Goal: Task Accomplishment & Management: Complete application form

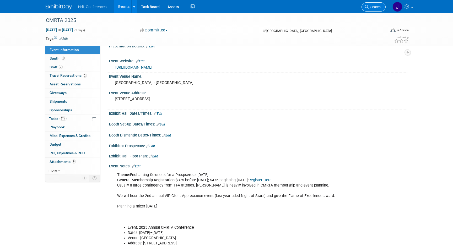
click at [364, 7] on link "Search" at bounding box center [373, 6] width 24 height 9
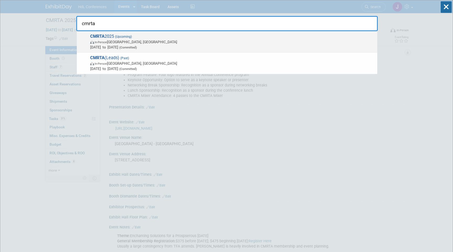
type input "cmrta"
click at [221, 47] on span "Nov 5, 2025 to Nov 7, 2025 (Committed)" at bounding box center [232, 47] width 284 height 5
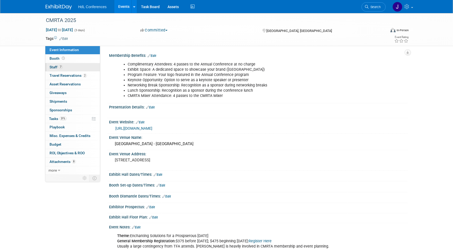
click at [74, 66] on link "7 Staff 7" at bounding box center [72, 67] width 54 height 8
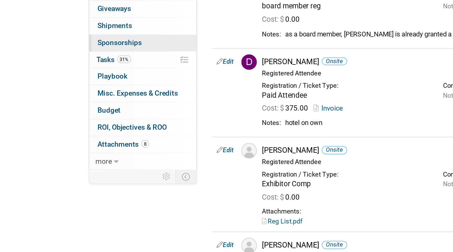
scroll to position [152, 0]
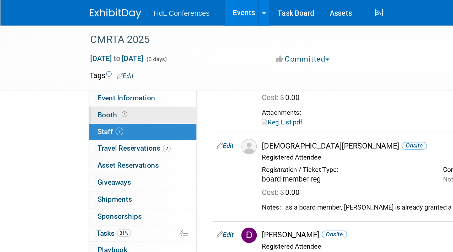
click at [74, 61] on link "Booth" at bounding box center [72, 58] width 54 height 8
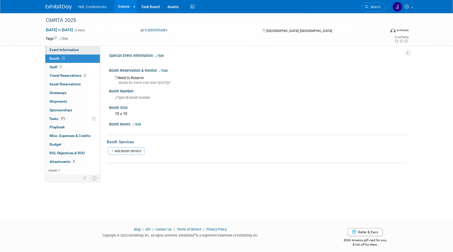
click at [84, 48] on link "Event Information" at bounding box center [72, 50] width 54 height 8
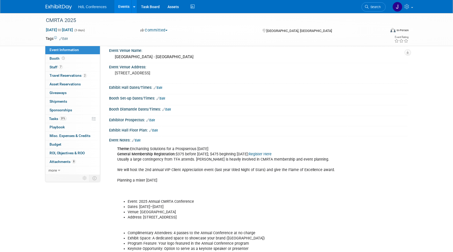
scroll to position [163, 0]
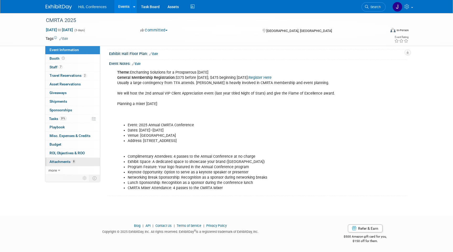
click at [68, 159] on link "8 Attachments 8" at bounding box center [72, 162] width 54 height 8
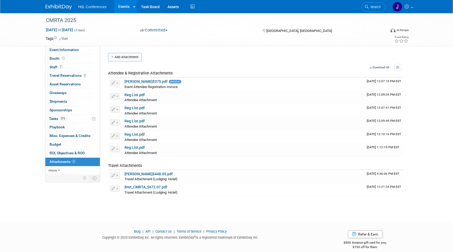
click at [372, 1] on li "Search" at bounding box center [373, 6] width 24 height 13
click at [372, 2] on li "Search" at bounding box center [373, 6] width 24 height 13
click at [376, 8] on span "Search" at bounding box center [374, 7] width 12 height 4
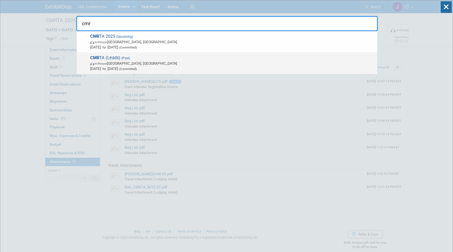
type input "cmr"
click at [183, 57] on span "CMR TA (Leads) (Past) In-Person Ontario, CA Oct 9, 2024 to Oct 10, 2024 (Commit…" at bounding box center [232, 63] width 286 height 16
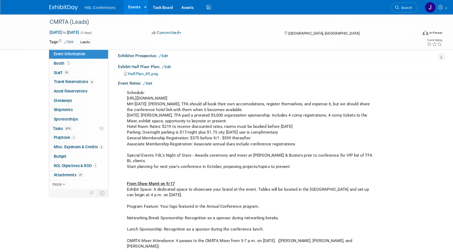
scroll to position [200, 0]
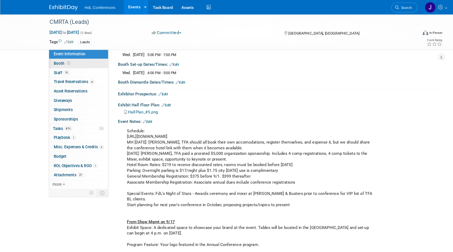
click at [70, 57] on link "Booth" at bounding box center [72, 58] width 54 height 8
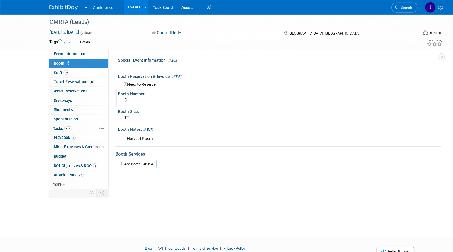
click at [122, 92] on div "5" at bounding box center [258, 93] width 290 height 8
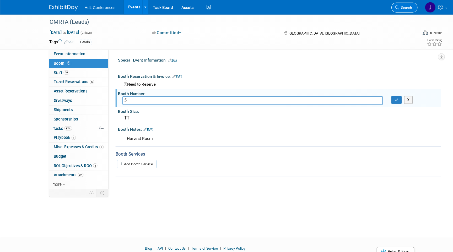
click at [380, 10] on link "Search" at bounding box center [373, 6] width 24 height 9
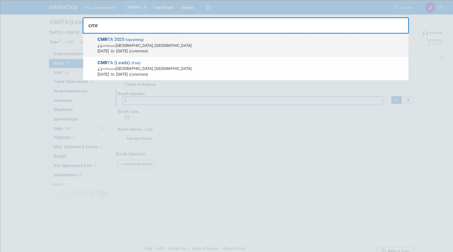
type input "cmr"
click at [175, 38] on span "CMR TA 2025 (Upcoming) In-Person [GEOGRAPHIC_DATA], [GEOGRAPHIC_DATA] [DATE] to…" at bounding box center [232, 42] width 286 height 16
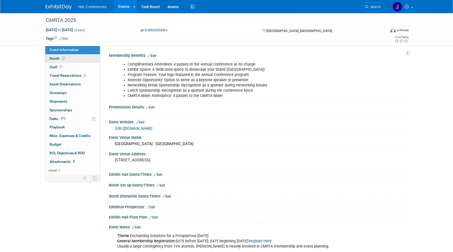
click at [82, 61] on link "Booth" at bounding box center [72, 58] width 54 height 8
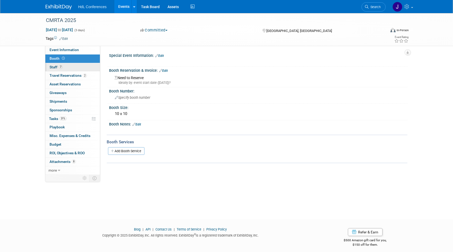
click at [86, 67] on link "7 Staff 7" at bounding box center [72, 67] width 54 height 8
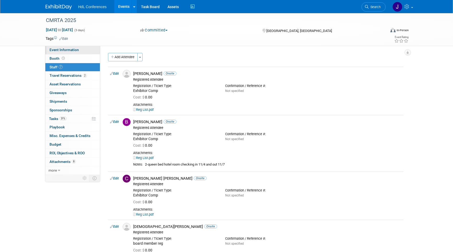
click at [95, 53] on link "Event Information" at bounding box center [72, 50] width 54 height 8
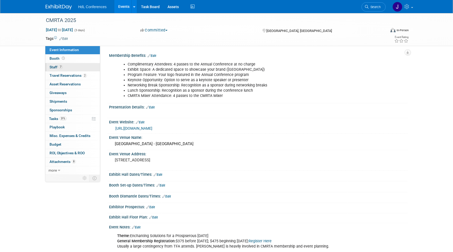
click at [81, 66] on link "7 Staff 7" at bounding box center [72, 67] width 54 height 8
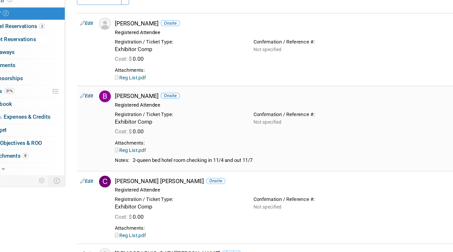
drag, startPoint x: 228, startPoint y: 165, endPoint x: 182, endPoint y: 165, distance: 46.9
click at [181, 165] on div "2-queen bed hotel room checking in 11/4 and out 11/7" at bounding box center [273, 164] width 256 height 4
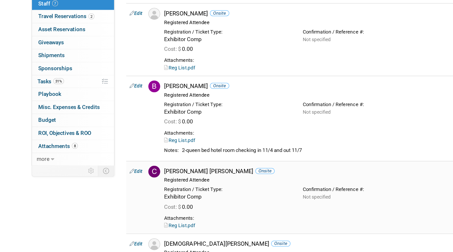
click at [150, 214] on link "Reg List.pdf" at bounding box center [143, 214] width 20 height 4
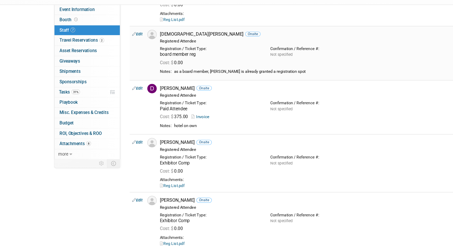
scroll to position [162, 0]
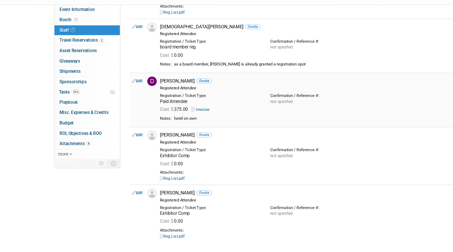
click at [171, 129] on div "Cost: $ 375.00 Invoice" at bounding box center [267, 133] width 276 height 8
click at [172, 135] on link "Invoice" at bounding box center [167, 133] width 17 height 4
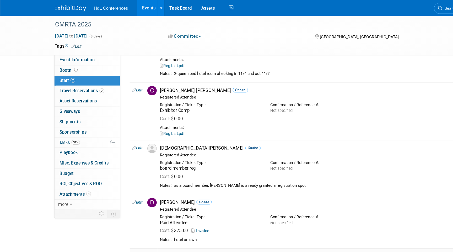
scroll to position [74, 0]
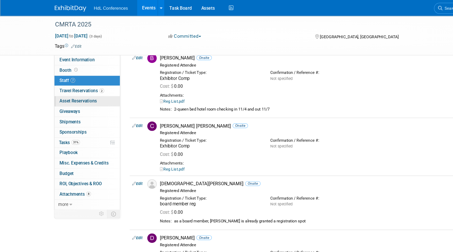
click at [79, 80] on link "0 Asset Reservations 0" at bounding box center [72, 84] width 54 height 8
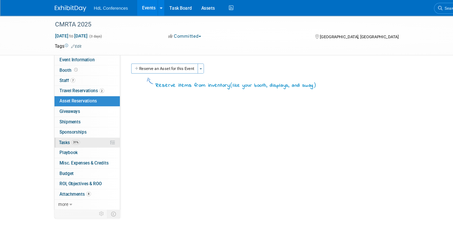
click at [83, 116] on link "31% Tasks 31%" at bounding box center [72, 119] width 54 height 8
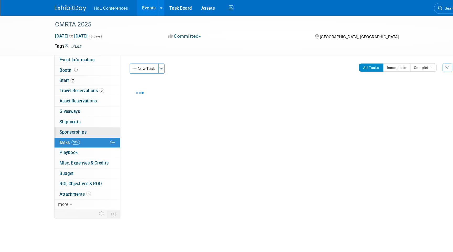
click at [85, 111] on link "0 Sponsorships 0" at bounding box center [72, 110] width 54 height 8
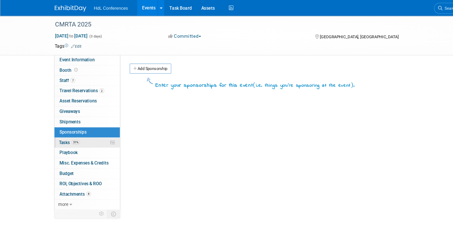
click at [77, 120] on link "31% Tasks 31%" at bounding box center [72, 119] width 54 height 8
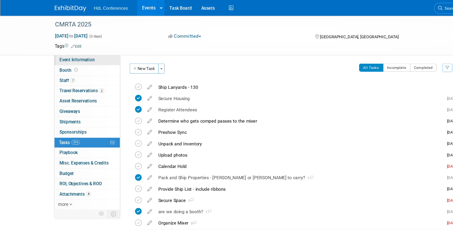
click at [74, 48] on span "Event Information" at bounding box center [64, 50] width 29 height 4
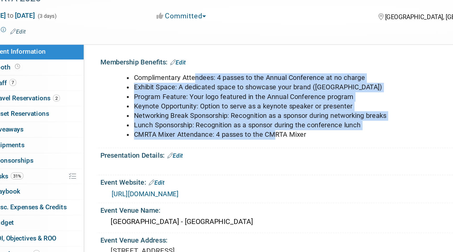
drag, startPoint x: 161, startPoint y: 64, endPoint x: 205, endPoint y: 97, distance: 54.5
click at [205, 96] on ul "Complimentary Attendees: 4 passes to the Annual Conference at no charge Exhibit…" at bounding box center [231, 80] width 229 height 37
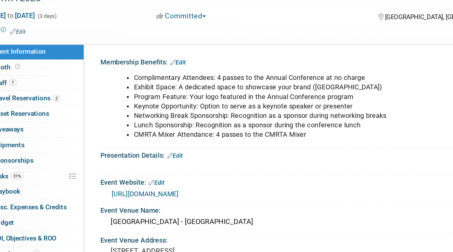
click at [226, 95] on li "CMRTA Mixer Attendance: 4 passes to the CMRTA Mixer" at bounding box center [237, 95] width 219 height 5
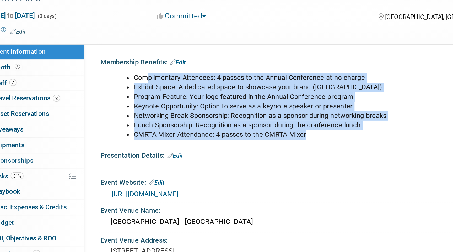
drag, startPoint x: 226, startPoint y: 95, endPoint x: 135, endPoint y: 62, distance: 96.9
click at [135, 62] on ul "Complimentary Attendees: 4 passes to the Annual Conference at no charge Exhibit…" at bounding box center [231, 80] width 229 height 37
click at [135, 62] on li "Complimentary Attendees: 4 passes to the Annual Conference at no charge" at bounding box center [237, 64] width 219 height 5
drag, startPoint x: 122, startPoint y: 61, endPoint x: 223, endPoint y: 96, distance: 106.8
click at [223, 96] on div "Complimentary Attendees: 4 passes to the Annual Conference at no charge Exhibit…" at bounding box center [231, 80] width 236 height 42
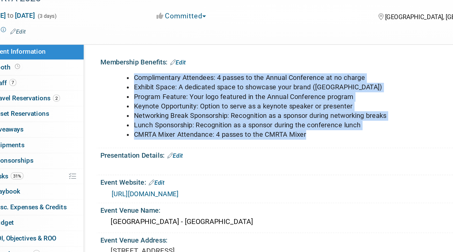
click at [223, 96] on li "CMRTA Mixer Attendance: 4 passes to the CMRTA Mixer" at bounding box center [237, 95] width 219 height 5
drag, startPoint x: 223, startPoint y: 96, endPoint x: 128, endPoint y: 64, distance: 100.4
click at [128, 64] on ul "Complimentary Attendees: 4 passes to the Annual Conference at no charge Exhibit…" at bounding box center [231, 80] width 229 height 37
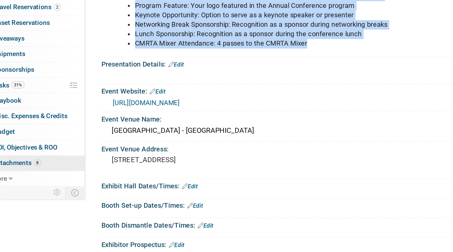
click at [71, 164] on span "Attachments 8" at bounding box center [63, 162] width 26 height 4
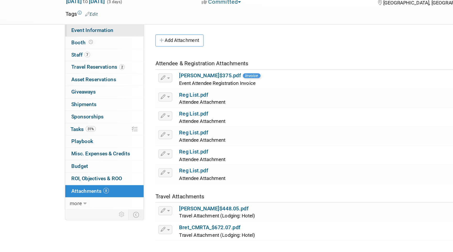
click at [70, 50] on span "Event Information" at bounding box center [64, 50] width 29 height 4
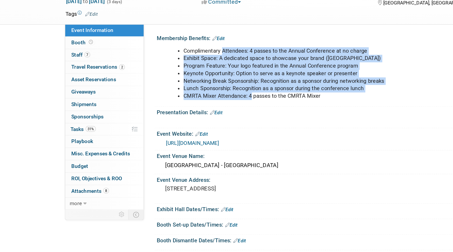
drag, startPoint x: 155, startPoint y: 65, endPoint x: 173, endPoint y: 95, distance: 34.8
click at [173, 96] on ul "Complimentary Attendees: 4 passes to the Annual Conference at no charge Exhibit…" at bounding box center [231, 80] width 229 height 37
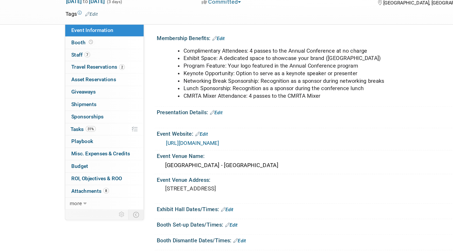
click at [218, 96] on li "CMRTA Mixer Attendance: 4 passes to the CMRTA Mixer" at bounding box center [237, 95] width 219 height 5
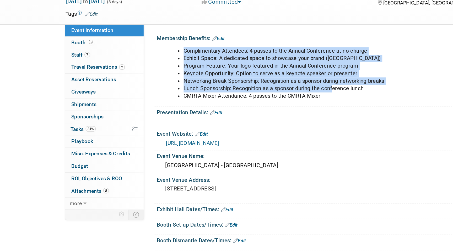
drag, startPoint x: 231, startPoint y: 93, endPoint x: 167, endPoint y: 58, distance: 72.5
click at [167, 58] on div "Complimentary Attendees: 4 passes to the Annual Conference at no charge Exhibit…" at bounding box center [258, 59] width 292 height 3
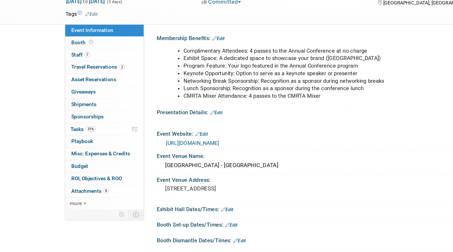
click at [167, 58] on div "Complimentary Attendees: 4 passes to the Annual Conference at no charge Exhibit…" at bounding box center [258, 59] width 292 height 3
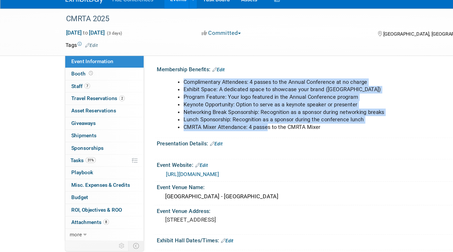
drag, startPoint x: 173, startPoint y: 56, endPoint x: 185, endPoint y: 95, distance: 40.7
click at [185, 95] on div "Membership Benefits: Edit Complimentary Attendees: 4 passes to the Annual Confe…" at bounding box center [257, 78] width 300 height 52
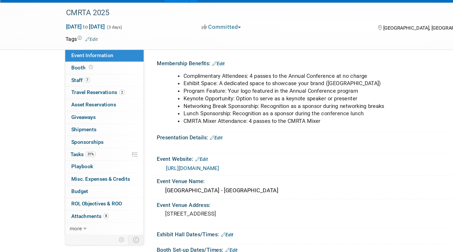
click at [201, 94] on li "CMRTA Mixer Attendance: 4 passes to the CMRTA Mixer" at bounding box center [237, 95] width 219 height 5
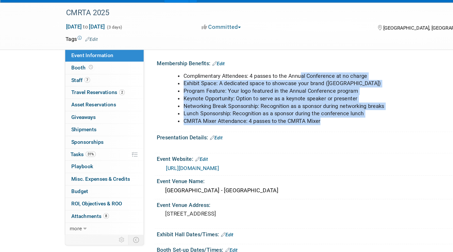
drag, startPoint x: 227, startPoint y: 95, endPoint x: 207, endPoint y: 62, distance: 39.0
click at [207, 62] on ul "Complimentary Attendees: 4 passes to the Annual Conference at no charge Exhibit…" at bounding box center [231, 80] width 229 height 37
click at [207, 62] on li "Complimentary Attendees: 4 passes to the Annual Conference at no charge" at bounding box center [237, 64] width 219 height 5
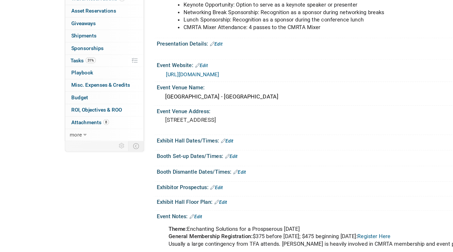
scroll to position [14, 0]
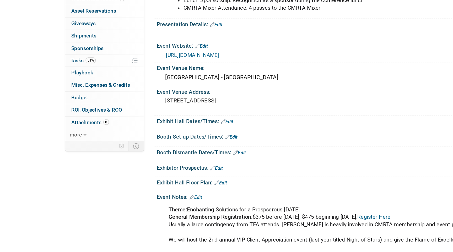
drag, startPoint x: 206, startPoint y: 125, endPoint x: 225, endPoint y: 206, distance: 82.5
click at [225, 205] on div "Membership Benefits: Edit Complimentary Attendees: 4 passes to the Annual Confe…" at bounding box center [255, 192] width 295 height 308
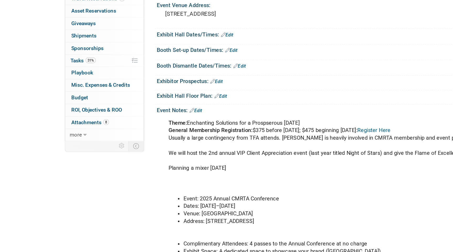
click at [221, 156] on div "Theme: Enchanting Solutions for a Prospserous Tomorrow General Membership Regis…" at bounding box center [258, 157] width 292 height 3
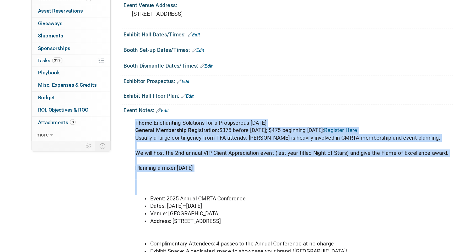
drag, startPoint x: 234, startPoint y: 156, endPoint x: 251, endPoint y: 235, distance: 81.1
click at [251, 158] on div "Theme: Enchanting Solutions for a Prospserous Tomorrow General Membership Regis…" at bounding box center [258, 157] width 292 height 3
click at [251, 235] on div "Theme: Enchanting Solutions for a Prospserous Tomorrow General Membership Regis…" at bounding box center [231, 220] width 236 height 126
drag, startPoint x: 251, startPoint y: 235, endPoint x: 239, endPoint y: 154, distance: 82.1
click at [239, 154] on div "Event Notes: Edit Theme: Enchanting Solutions for a Prospserous Tomorrow Genera…" at bounding box center [257, 217] width 300 height 136
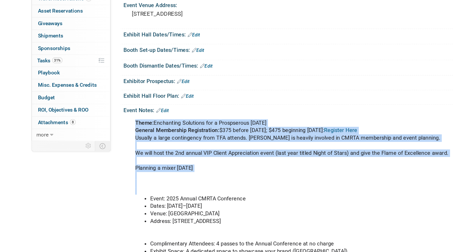
click at [239, 154] on div "Event Notes: Edit" at bounding box center [258, 152] width 298 height 7
drag, startPoint x: 239, startPoint y: 154, endPoint x: 254, endPoint y: 236, distance: 83.7
click at [254, 236] on div "Event Notes: Edit Theme: Enchanting Solutions for a Prospserous Tomorrow Genera…" at bounding box center [257, 217] width 300 height 136
click at [254, 236] on div "Theme: Enchanting Solutions for a Prospserous Tomorrow General Membership Regis…" at bounding box center [231, 220] width 236 height 126
drag, startPoint x: 266, startPoint y: 152, endPoint x: 275, endPoint y: 236, distance: 83.8
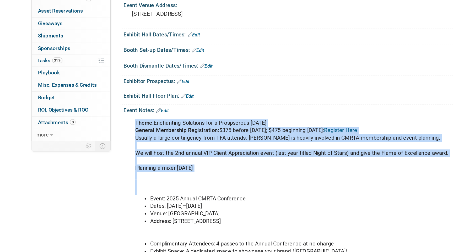
click at [275, 236] on div "Event Notes: Edit Theme: Enchanting Solutions for a Prospserous Tomorrow Genera…" at bounding box center [257, 217] width 300 height 136
click at [275, 236] on div "Theme: Enchanting Solutions for a Prospserous Tomorrow General Membership Regis…" at bounding box center [231, 220] width 236 height 126
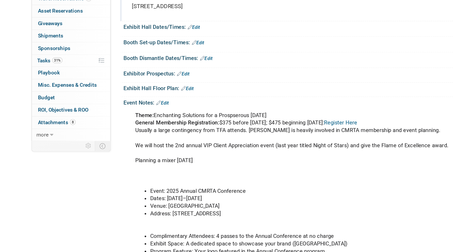
scroll to position [163, 0]
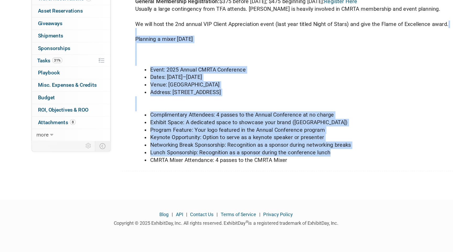
drag, startPoint x: 264, startPoint y: 184, endPoint x: 263, endPoint y: 100, distance: 84.4
click at [263, 100] on div "Theme: Enchanting Solutions for a Prospserous Tomorrow General Membership Regis…" at bounding box center [231, 130] width 236 height 126
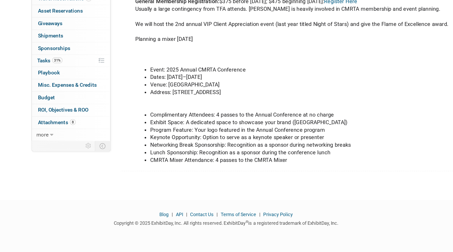
click at [262, 113] on div "Theme: Enchanting Solutions for a Prospserous Tomorrow General Membership Regis…" at bounding box center [231, 130] width 236 height 126
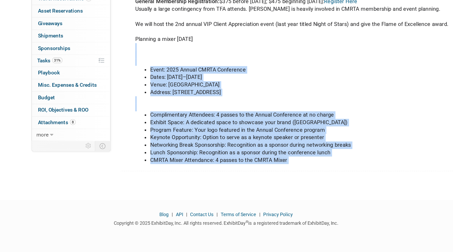
drag, startPoint x: 262, startPoint y: 113, endPoint x: 265, endPoint y: 196, distance: 83.4
click at [265, 196] on div "CMRTA 2025 Nov 5, 2025 to Nov 7, 2025 (3 days) Nov 5, 2025 to Nov 7, 2025 Commi…" at bounding box center [226, 28] width 453 height 357
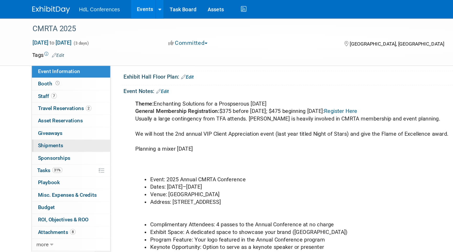
scroll to position [126, 0]
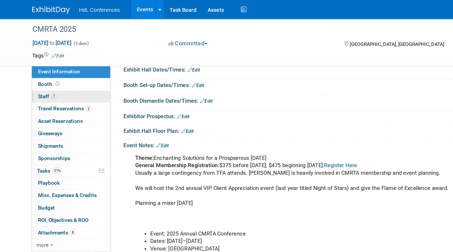
click at [70, 67] on link "7 Staff 7" at bounding box center [72, 67] width 54 height 8
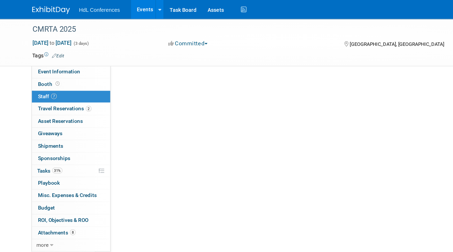
scroll to position [0, 0]
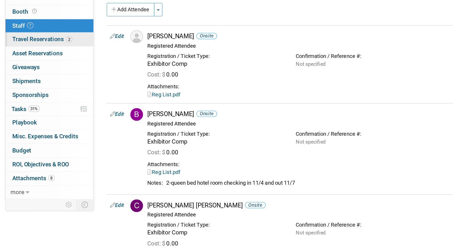
click at [84, 77] on span "2" at bounding box center [85, 76] width 4 height 4
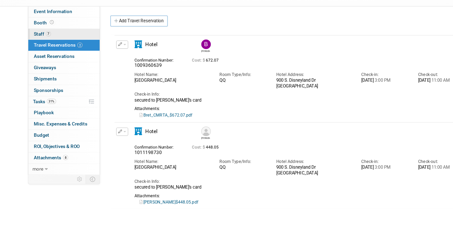
click at [82, 68] on link "7 Staff 7" at bounding box center [72, 67] width 54 height 8
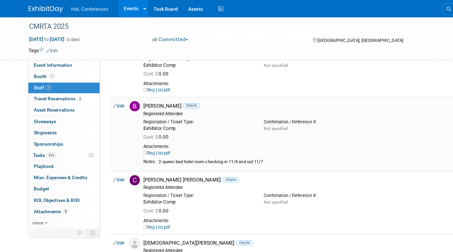
scroll to position [36, 0]
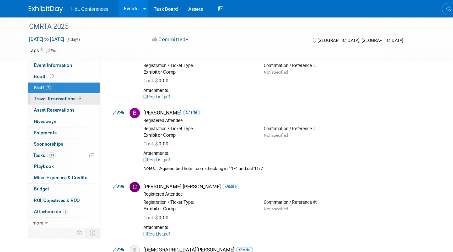
click at [89, 73] on link "2 Travel Reservations 2" at bounding box center [72, 76] width 54 height 8
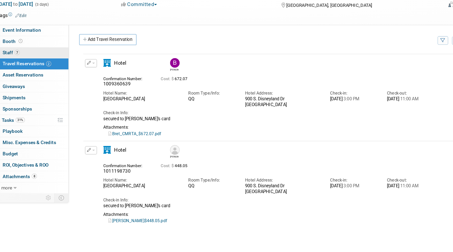
click at [74, 66] on link "7 Staff 7" at bounding box center [72, 67] width 54 height 8
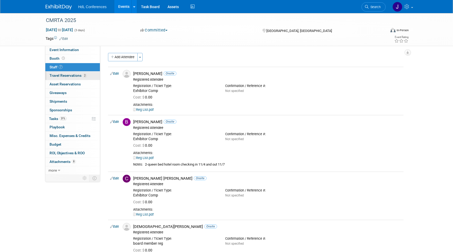
click at [85, 80] on link "2 Travel Reservations 2" at bounding box center [72, 76] width 54 height 8
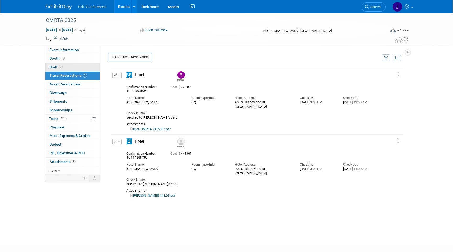
click at [78, 63] on link "7 Staff 7" at bounding box center [72, 67] width 54 height 8
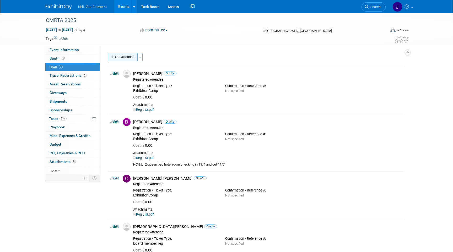
click at [123, 57] on button "Add Attendee" at bounding box center [123, 57] width 30 height 8
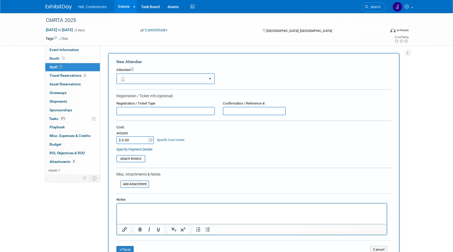
click at [155, 76] on button "button" at bounding box center [165, 78] width 98 height 11
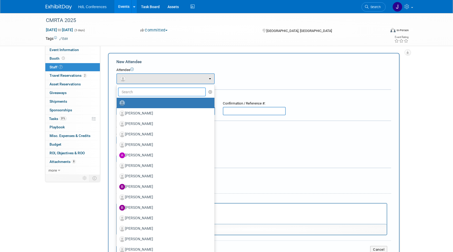
click at [157, 92] on input "text" at bounding box center [162, 92] width 88 height 9
click at [157, 107] on link at bounding box center [166, 103] width 98 height 10
click at [158, 112] on label "[PERSON_NAME]" at bounding box center [164, 113] width 90 height 8
click at [117, 112] on input "[PERSON_NAME]" at bounding box center [115, 112] width 3 height 3
select select "f13019e8-4b58-4739-bc1e-b557bff4178d"
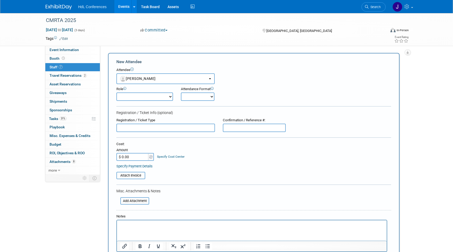
click at [149, 99] on select "Demonstrator Host Planner Presenter Registered Attendee Sales Representative" at bounding box center [144, 96] width 57 height 8
click at [156, 96] on select "Demonstrator Host Planner Presenter Registered Attendee Sales Representative" at bounding box center [144, 96] width 57 height 8
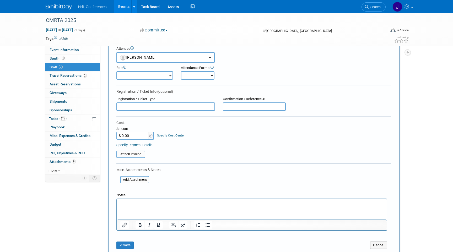
scroll to position [29, 0]
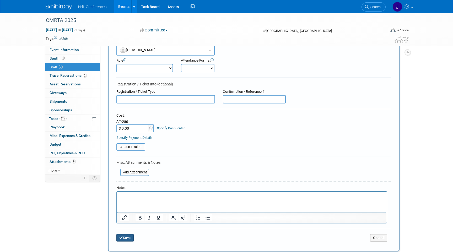
click at [123, 236] on button "Save" at bounding box center [124, 237] width 17 height 7
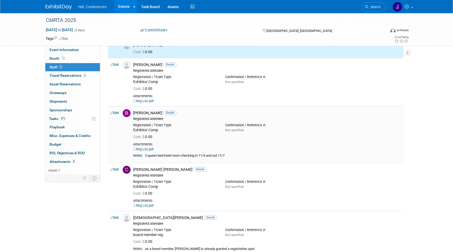
scroll to position [0, 0]
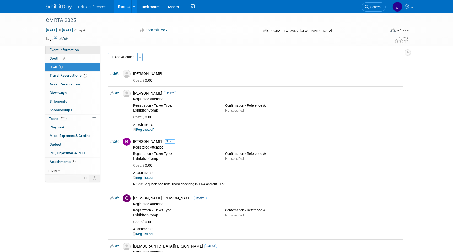
click at [72, 51] on span "Event Information" at bounding box center [64, 50] width 29 height 4
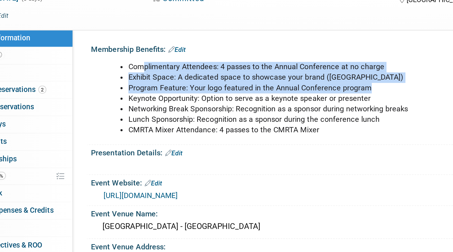
drag, startPoint x: 136, startPoint y: 63, endPoint x: 250, endPoint y: 73, distance: 114.4
click at [250, 73] on ul "Complimentary Attendees: 4 passes to the Annual Conference at no charge Exhibit…" at bounding box center [231, 80] width 229 height 37
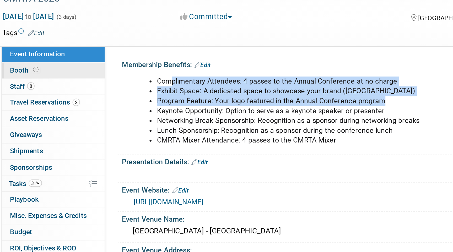
click at [67, 59] on link "Booth" at bounding box center [72, 58] width 54 height 8
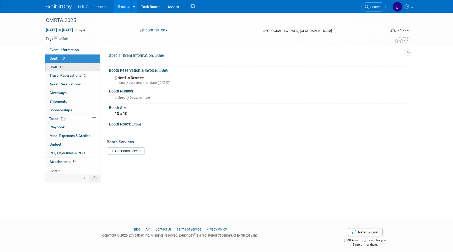
click at [57, 69] on span "Staff 8" at bounding box center [56, 67] width 13 height 4
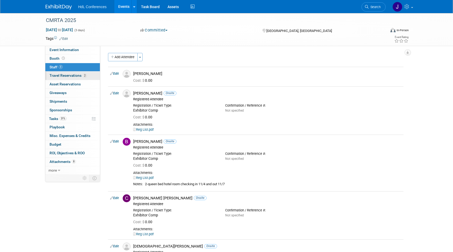
click at [71, 80] on link "2 Travel Reservations 2" at bounding box center [72, 76] width 54 height 8
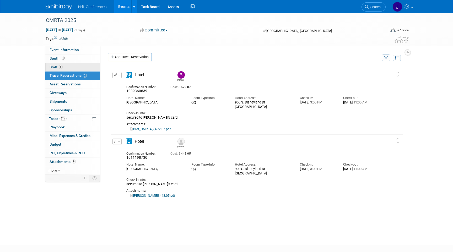
click at [73, 67] on link "8 Staff 8" at bounding box center [72, 67] width 54 height 8
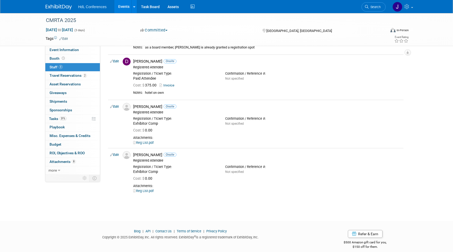
scroll to position [236, 0]
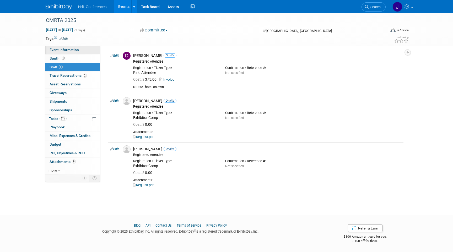
click at [75, 54] on link "Event Information" at bounding box center [72, 50] width 54 height 8
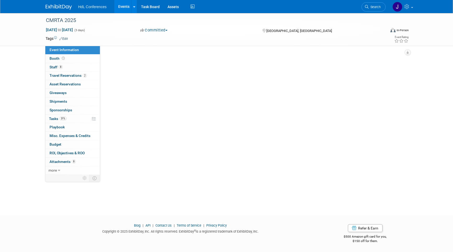
scroll to position [0, 0]
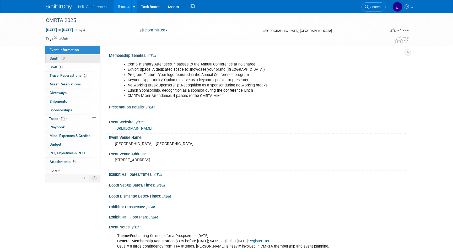
click at [58, 60] on span "Booth" at bounding box center [58, 58] width 16 height 4
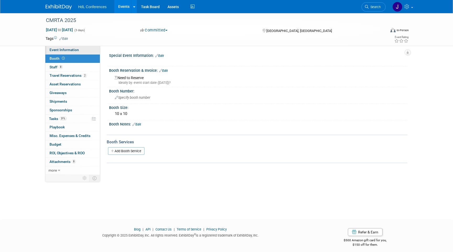
click at [65, 51] on span "Event Information" at bounding box center [64, 50] width 29 height 4
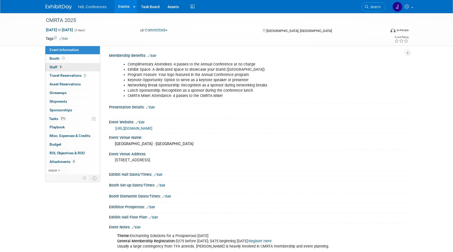
click at [77, 66] on link "8 Staff 8" at bounding box center [72, 67] width 54 height 8
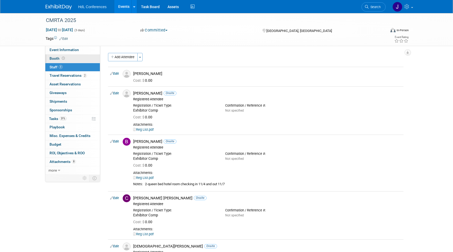
click at [77, 57] on link "Booth" at bounding box center [72, 58] width 54 height 8
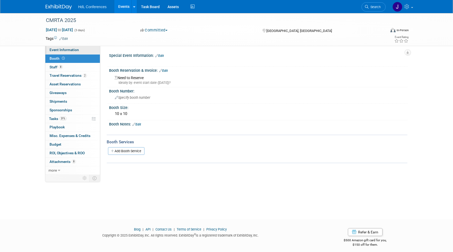
click at [81, 51] on link "Event Information" at bounding box center [72, 50] width 54 height 8
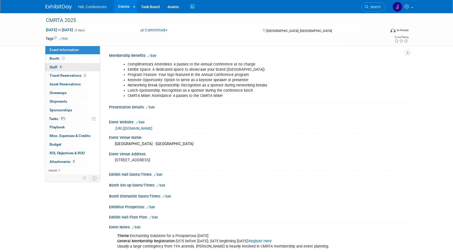
click at [66, 69] on link "8 Staff 8" at bounding box center [72, 67] width 54 height 8
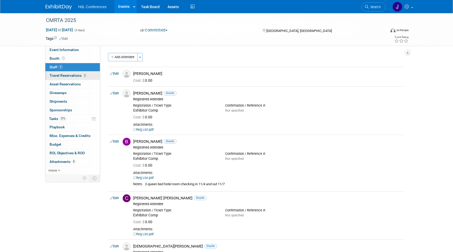
click at [68, 76] on span "Travel Reservations 2" at bounding box center [68, 75] width 37 height 4
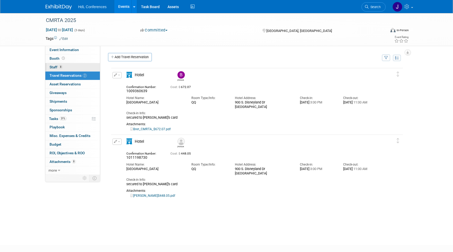
click at [66, 67] on link "8 Staff 8" at bounding box center [72, 67] width 54 height 8
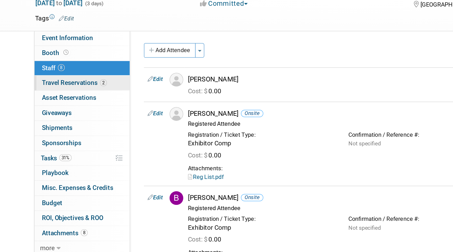
click at [63, 74] on span "Travel Reservations 2" at bounding box center [68, 75] width 37 height 4
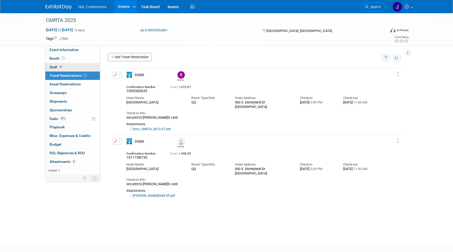
click at [79, 65] on link "8 Staff 8" at bounding box center [72, 67] width 54 height 8
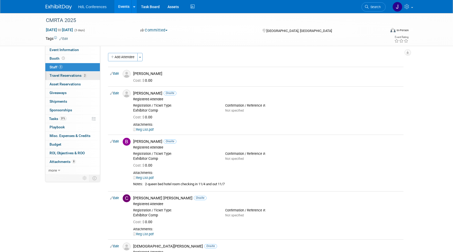
click at [83, 72] on link "2 Travel Reservations 2" at bounding box center [72, 76] width 54 height 8
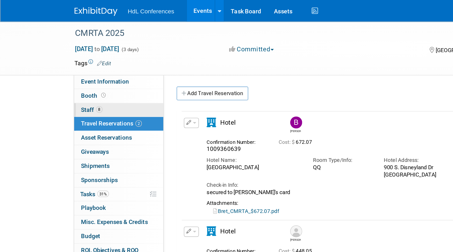
click at [57, 68] on span "Staff 8" at bounding box center [56, 67] width 13 height 4
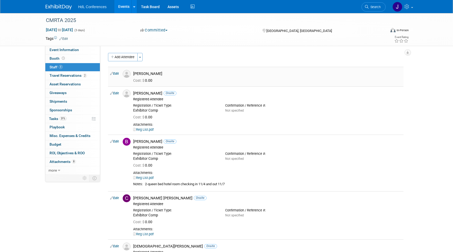
click at [157, 81] on div "Cost: $ 0.00" at bounding box center [267, 80] width 268 height 5
click at [113, 74] on link "Edit" at bounding box center [114, 74] width 9 height 4
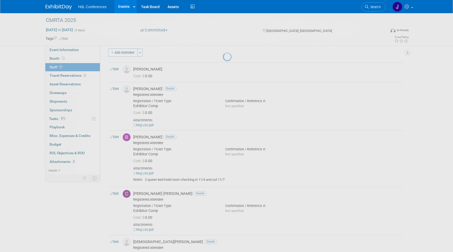
select select "f13019e8-4b58-4739-bc1e-b557bff4178d"
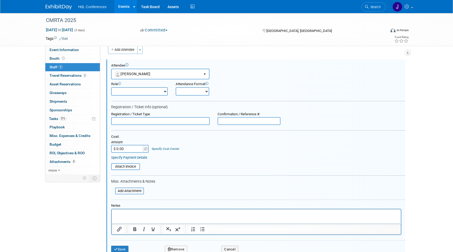
click at [157, 90] on select "Demonstrator Host Planner Presenter Registered Attendee Sales Representative" at bounding box center [139, 91] width 57 height 8
click at [183, 94] on select "Onsite Remote" at bounding box center [193, 91] width 34 height 8
click at [150, 118] on input "text" at bounding box center [160, 121] width 99 height 8
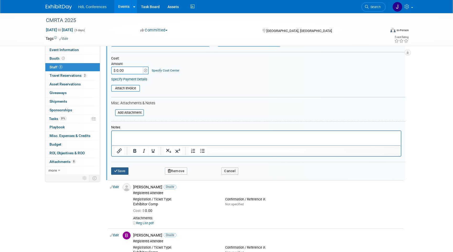
type input "Exhibitor comped"
click at [120, 171] on button "Save" at bounding box center [119, 170] width 17 height 7
